Goal: Task Accomplishment & Management: Manage account settings

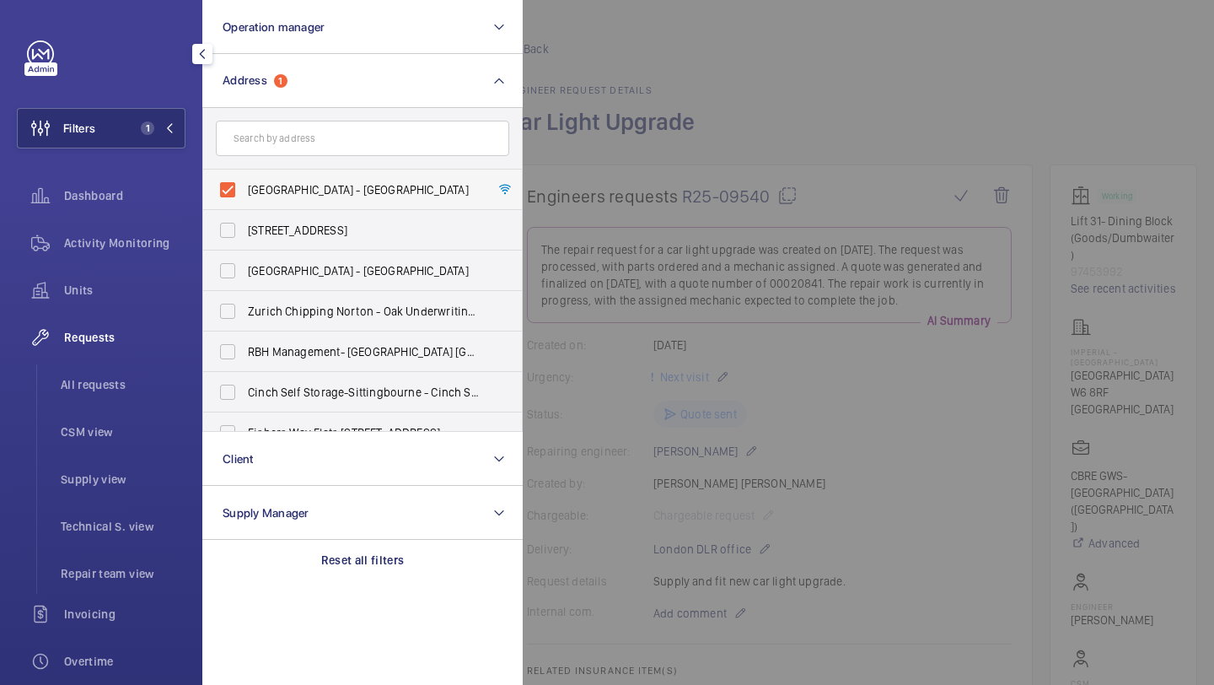
click at [256, 200] on label "[GEOGRAPHIC_DATA] - [GEOGRAPHIC_DATA]" at bounding box center [349, 189] width 293 height 40
click at [244, 200] on input "[GEOGRAPHIC_DATA] - [GEOGRAPHIC_DATA]" at bounding box center [228, 190] width 34 height 34
checkbox input "false"
click at [270, 168] on form at bounding box center [362, 139] width 319 height 62
click at [282, 143] on input "text" at bounding box center [362, 138] width 293 height 35
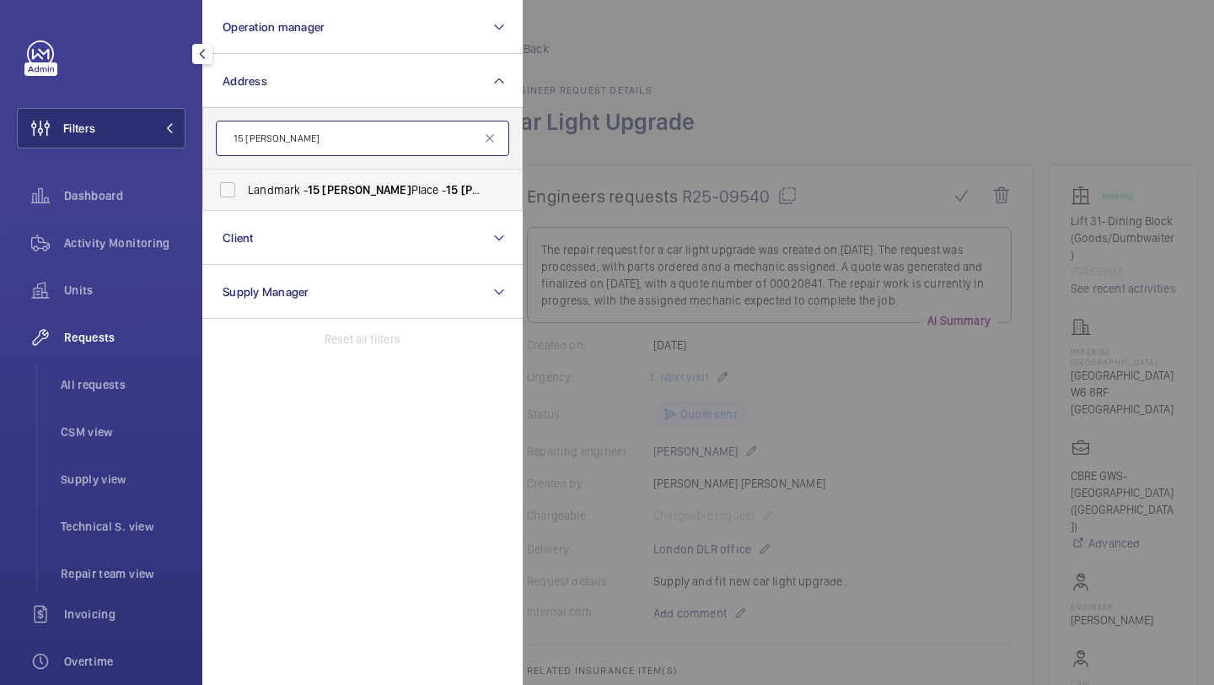
type input "15 [PERSON_NAME]"
click at [303, 187] on span "Landmark - [STREET_ADDRESS][PERSON_NAME][PERSON_NAME]" at bounding box center [364, 189] width 232 height 17
click at [244, 187] on input "Landmark - [STREET_ADDRESS][PERSON_NAME][PERSON_NAME]" at bounding box center [228, 190] width 34 height 34
checkbox input "true"
click at [586, 136] on div at bounding box center [1130, 342] width 1214 height 685
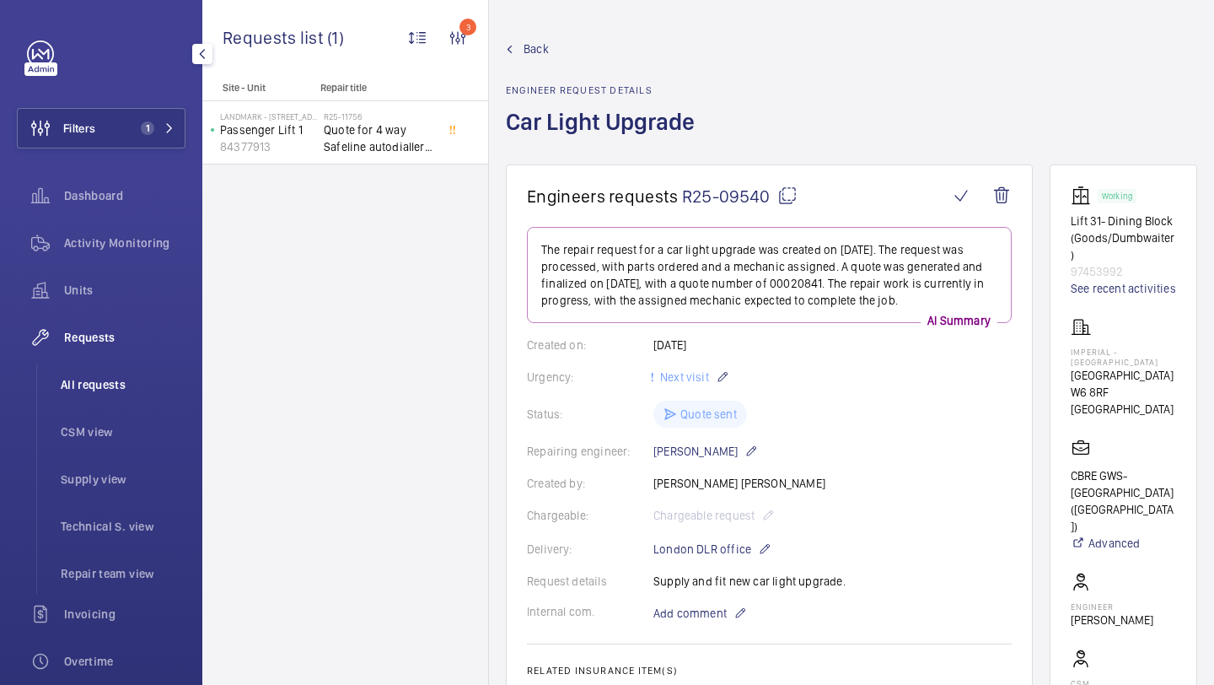
click at [83, 377] on span "All requests" at bounding box center [123, 384] width 125 height 17
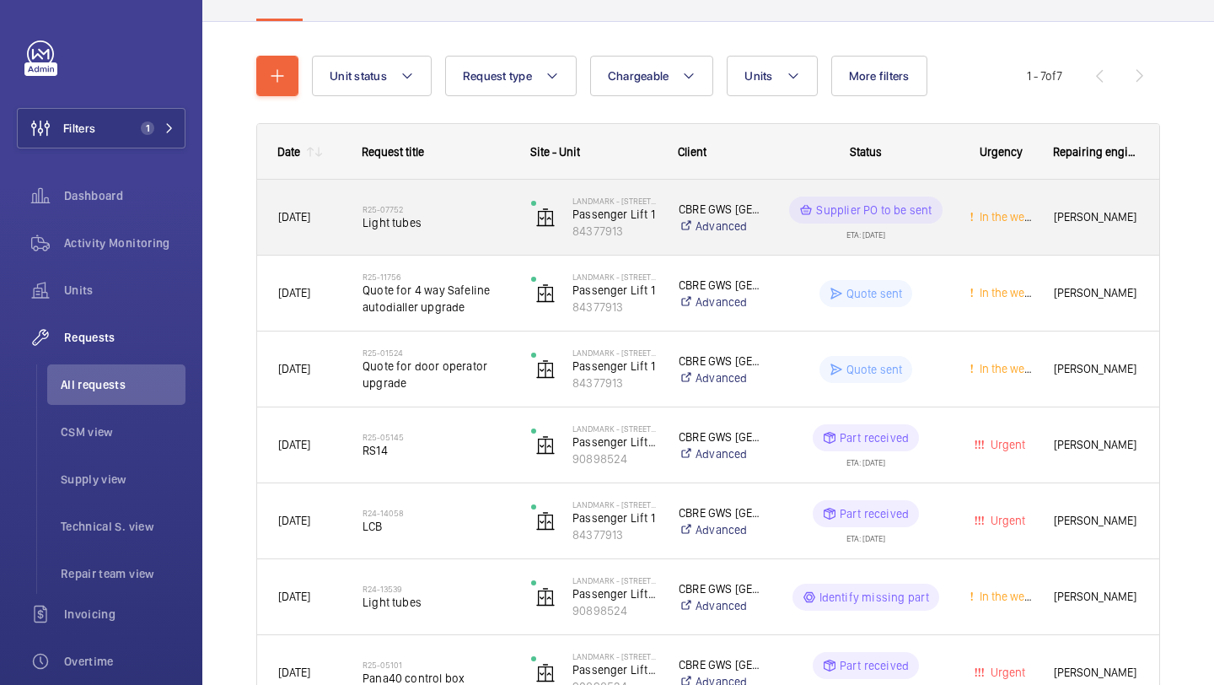
scroll to position [75, 0]
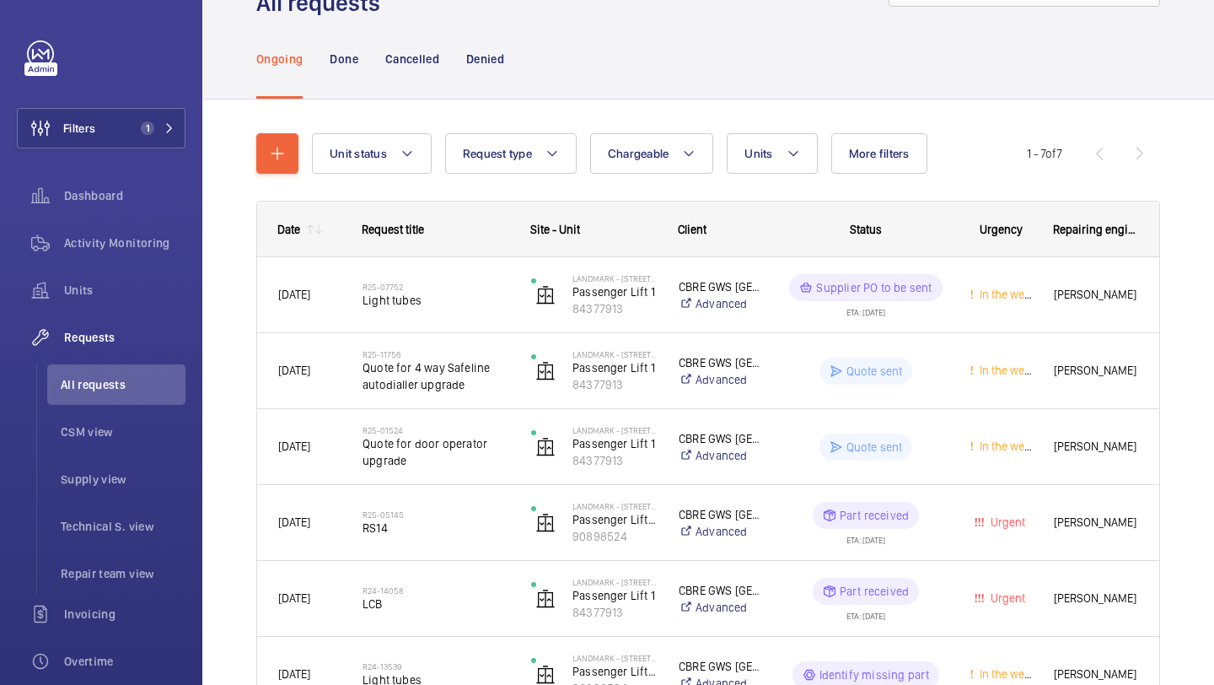
click at [341, 62] on p "Done" at bounding box center [344, 59] width 28 height 17
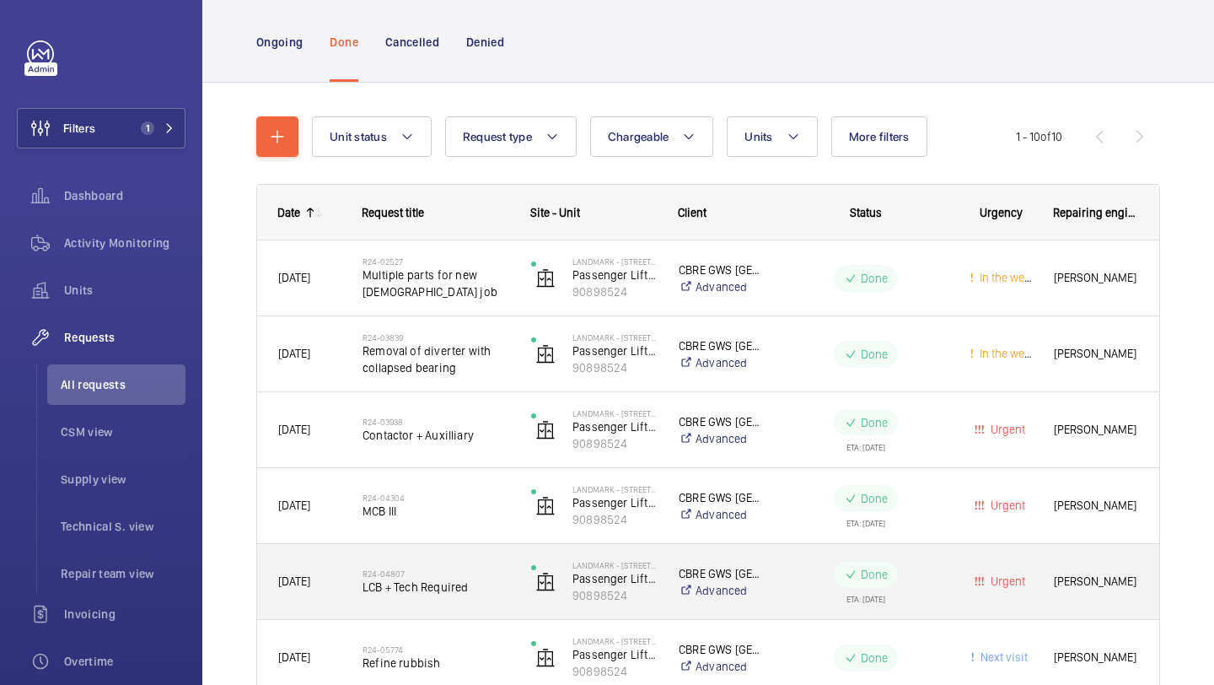
scroll to position [35, 0]
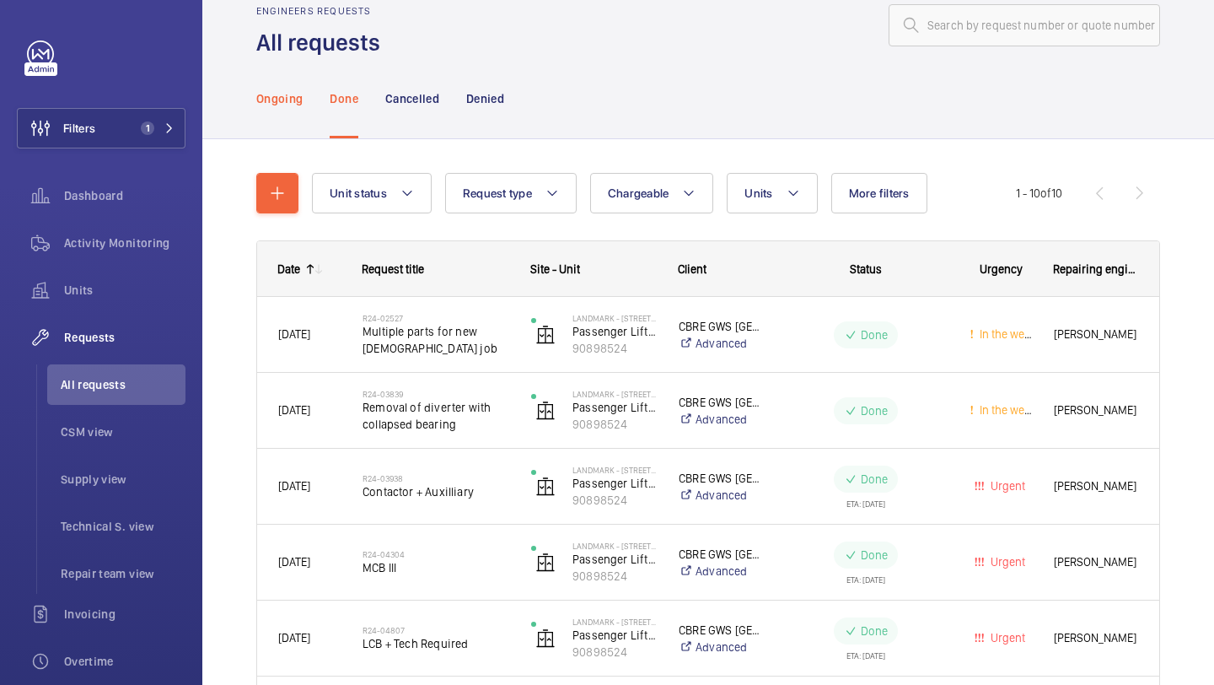
click at [297, 126] on div "Ongoing" at bounding box center [279, 98] width 46 height 80
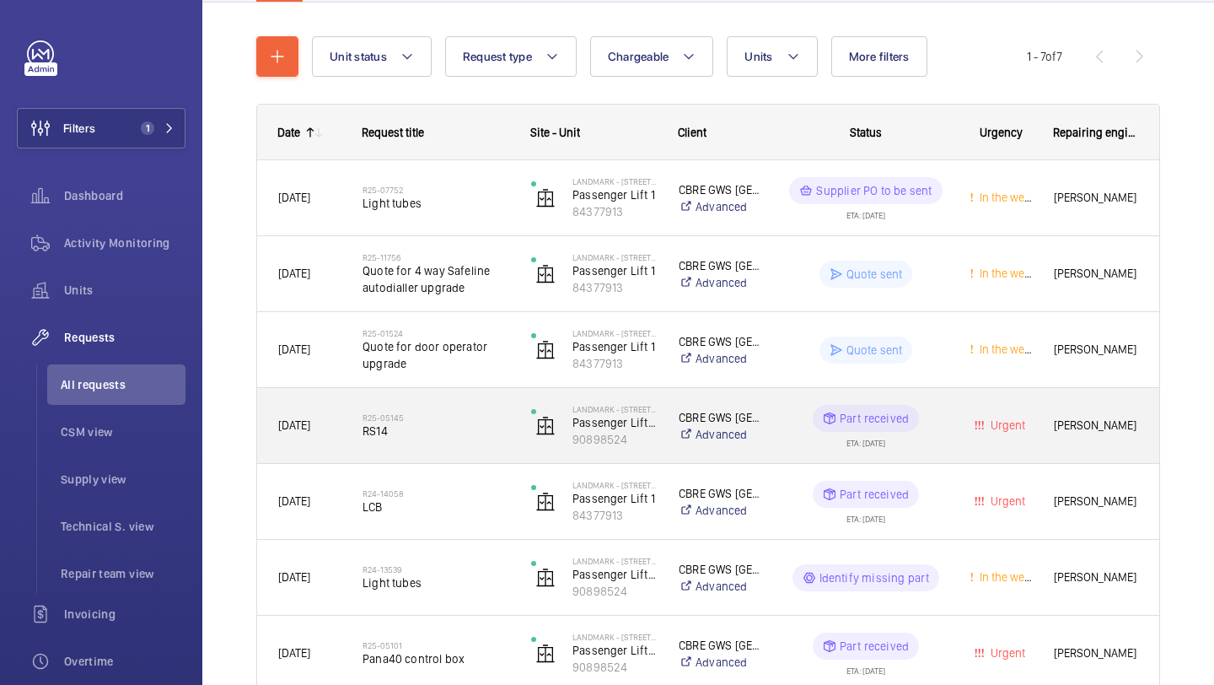
scroll to position [240, 0]
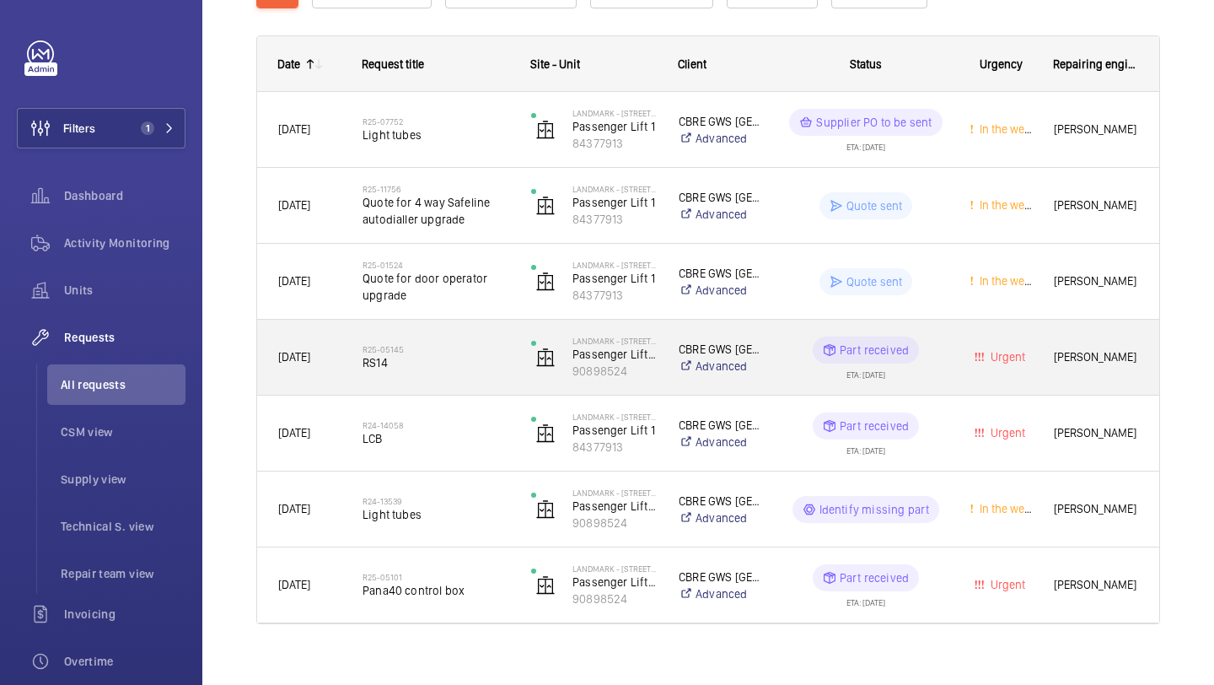
click at [470, 357] on span "RS14" at bounding box center [435, 362] width 147 height 17
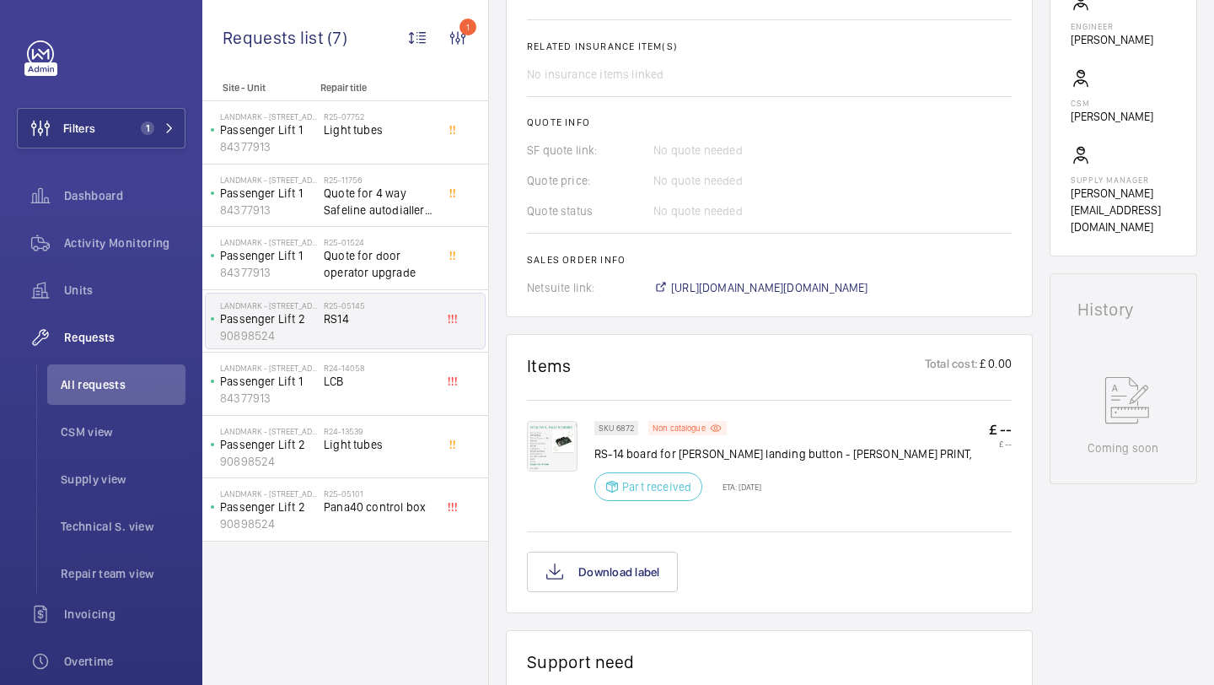
scroll to position [607, 0]
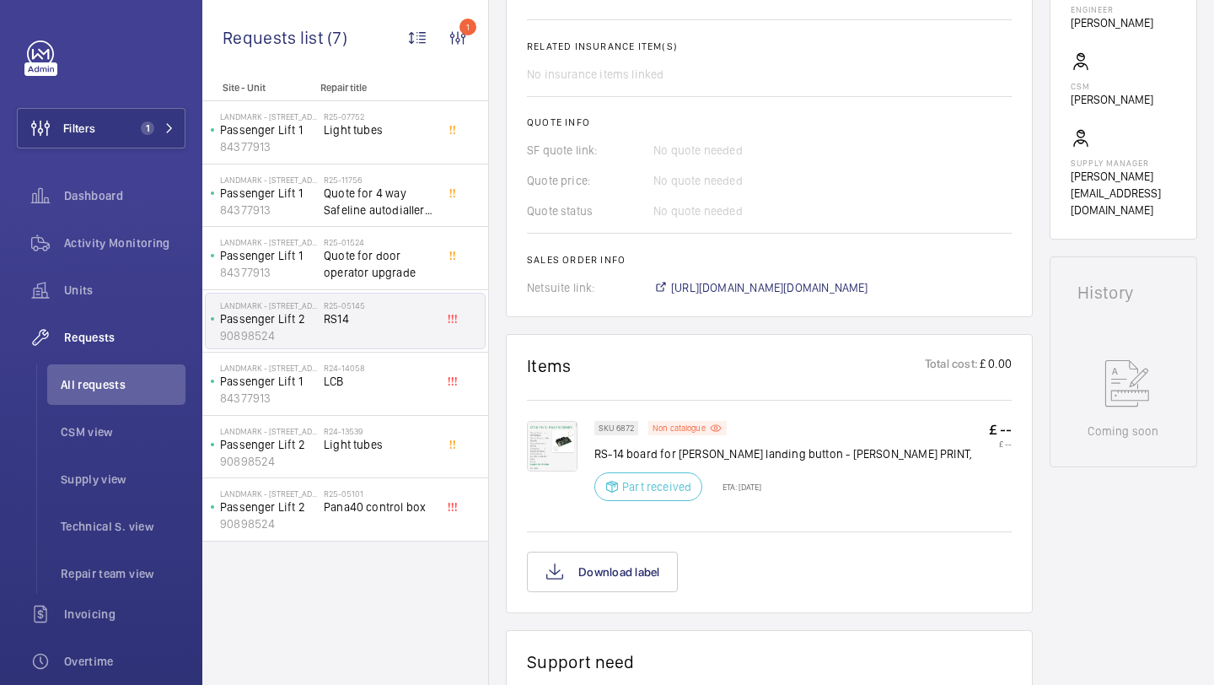
click at [568, 437] on img at bounding box center [552, 446] width 51 height 51
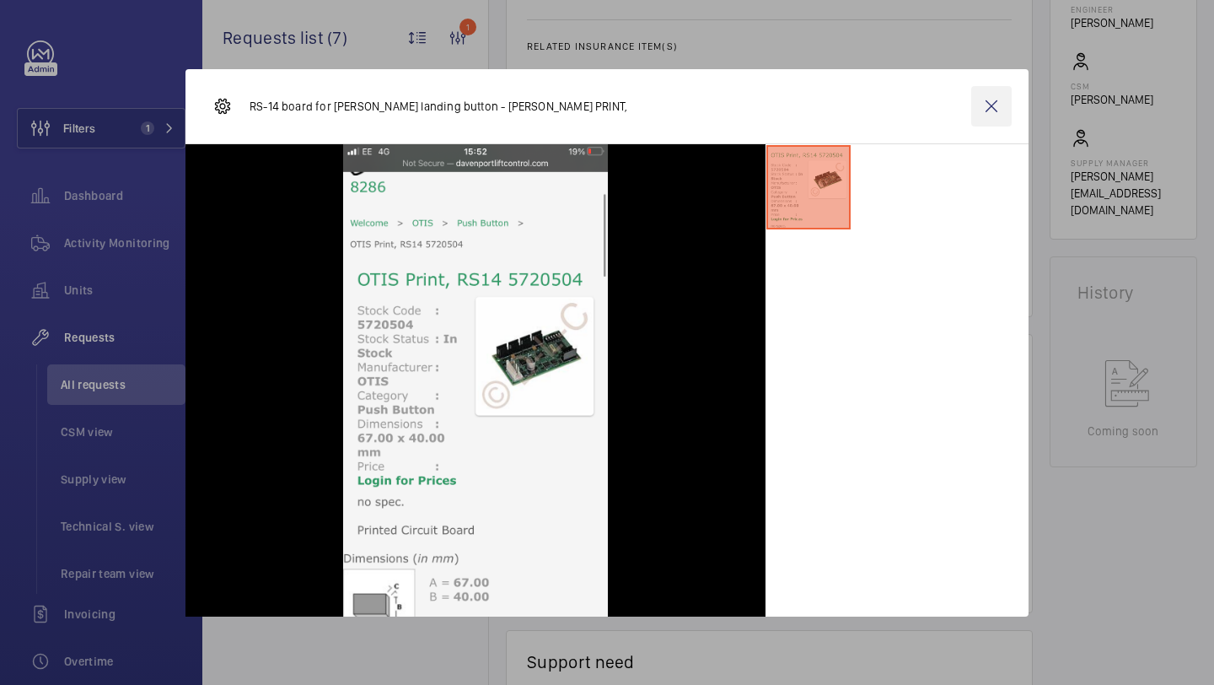
click at [992, 115] on wm-front-icon-button at bounding box center [991, 106] width 40 height 40
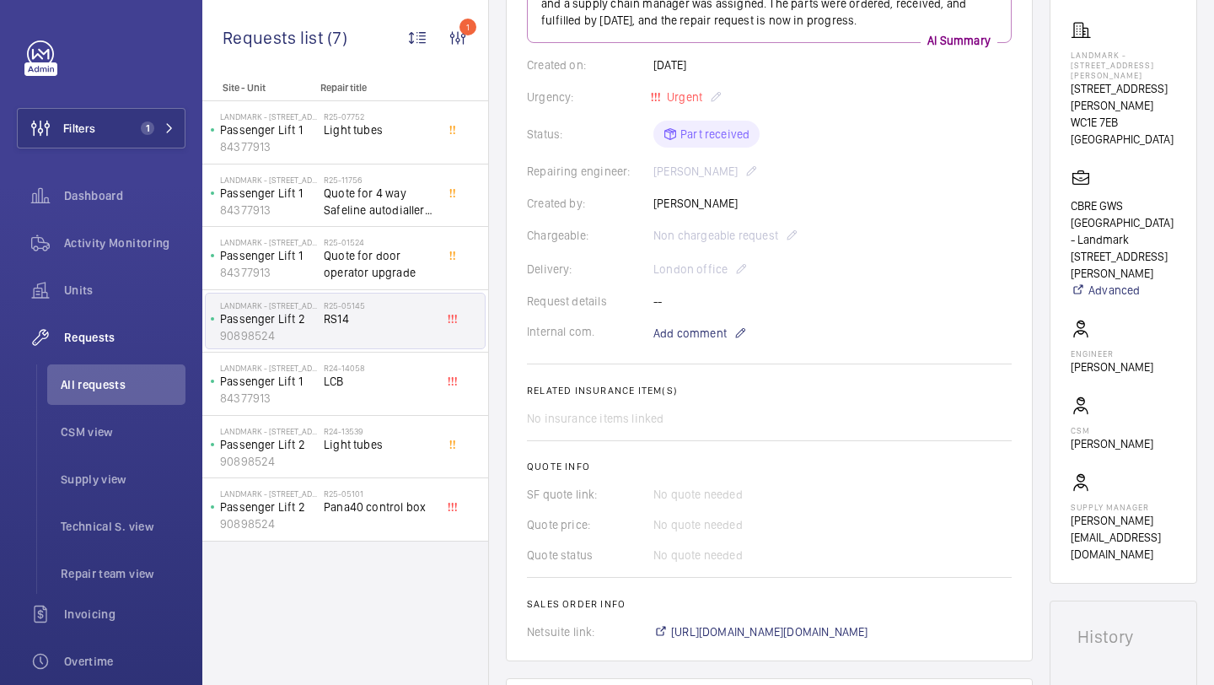
scroll to position [266, 0]
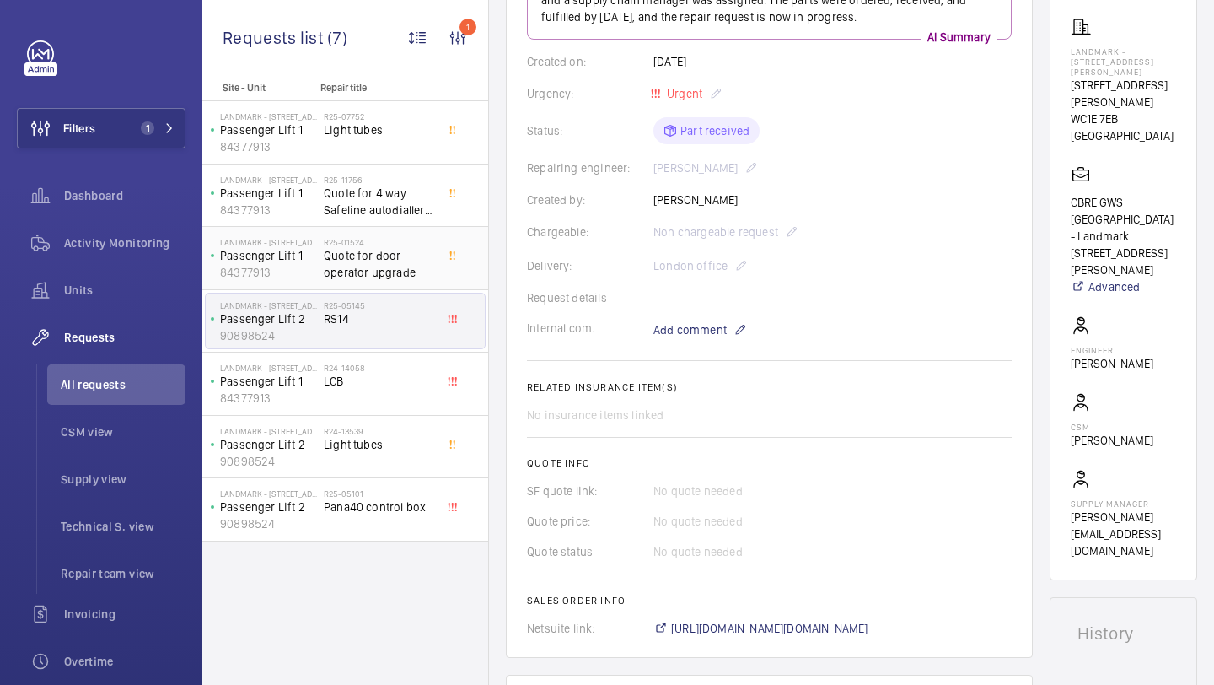
click at [405, 259] on span "Quote for door operator upgrade" at bounding box center [379, 264] width 111 height 34
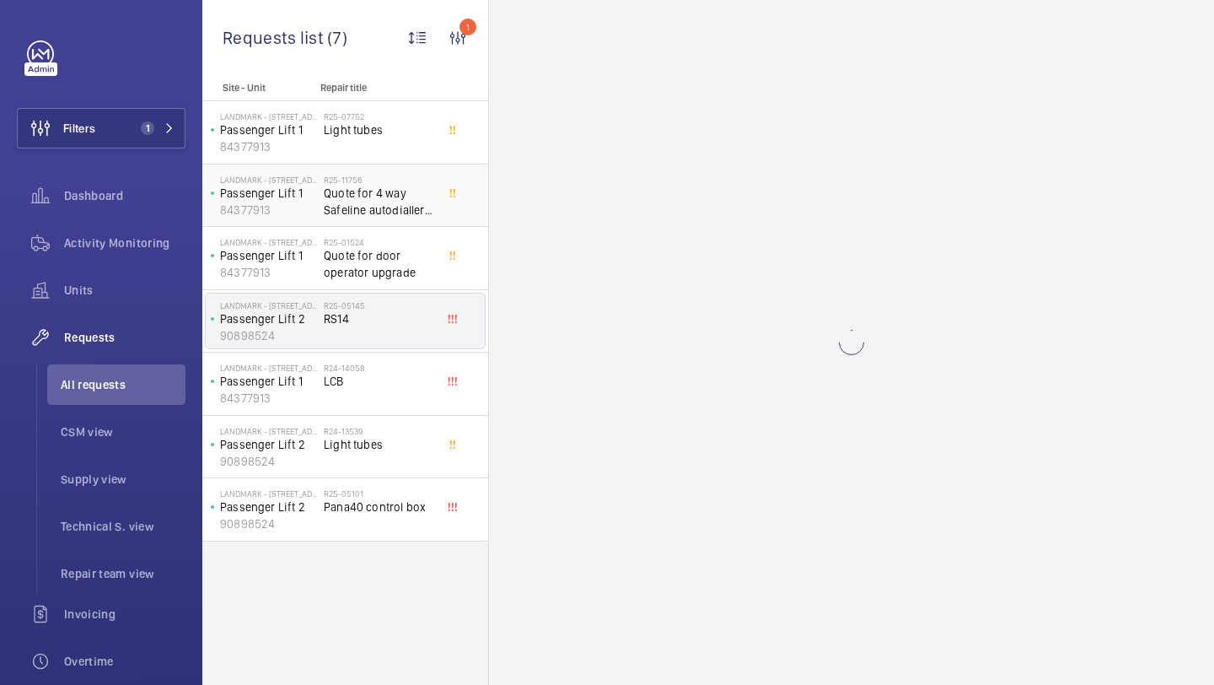
click at [409, 188] on span "Quote for 4 way Safeline autodialler upgrade" at bounding box center [379, 202] width 111 height 34
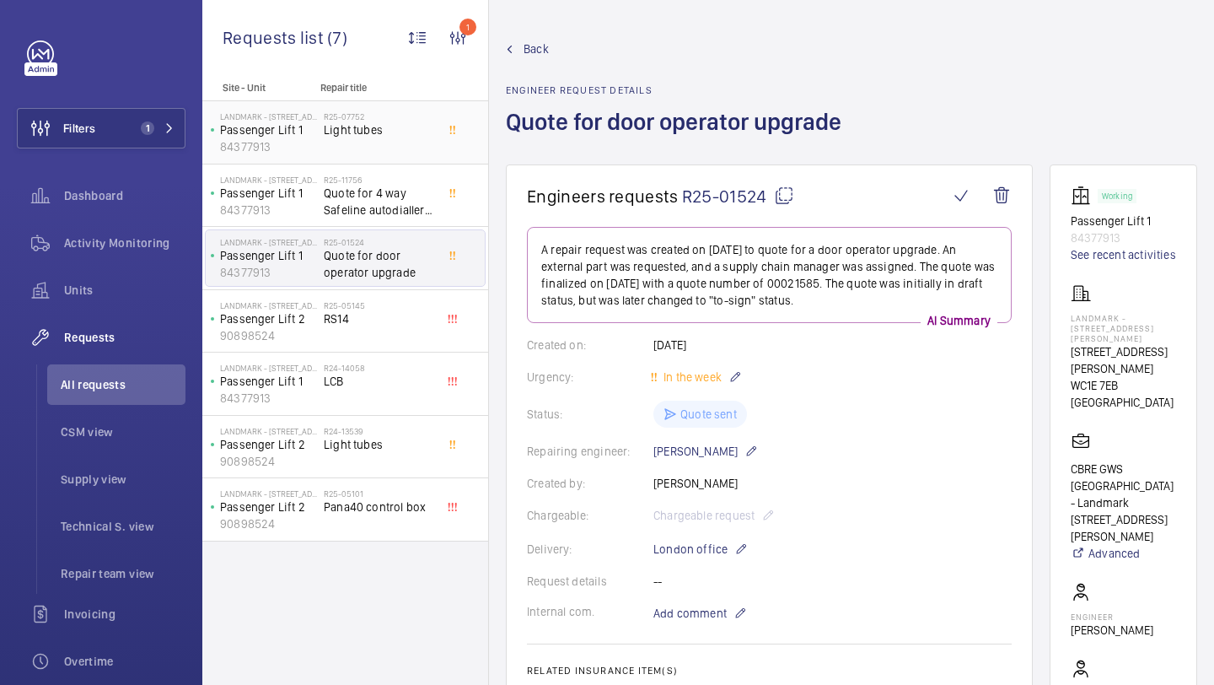
click at [406, 120] on h2 "R25-07752" at bounding box center [379, 116] width 111 height 10
